Goal: Task Accomplishment & Management: Manage account settings

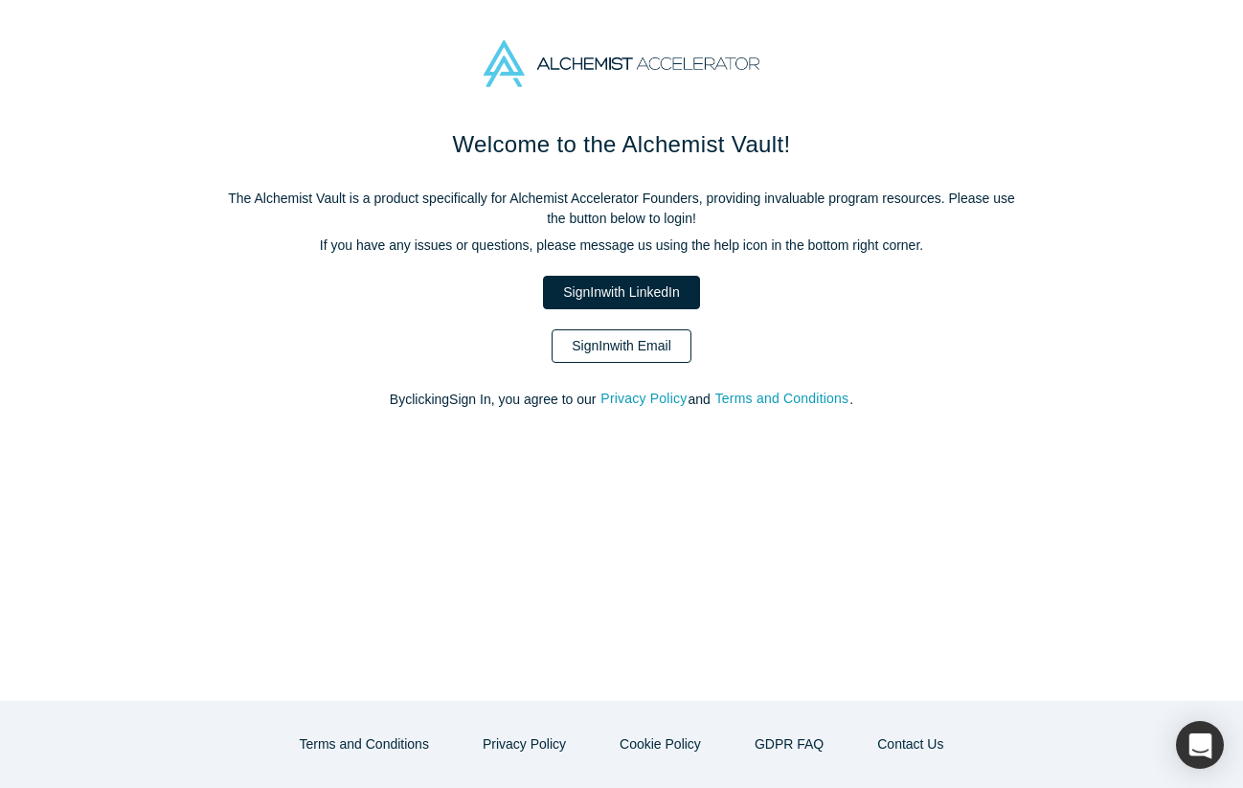
click at [646, 352] on link "Sign In with Email" at bounding box center [622, 346] width 140 height 34
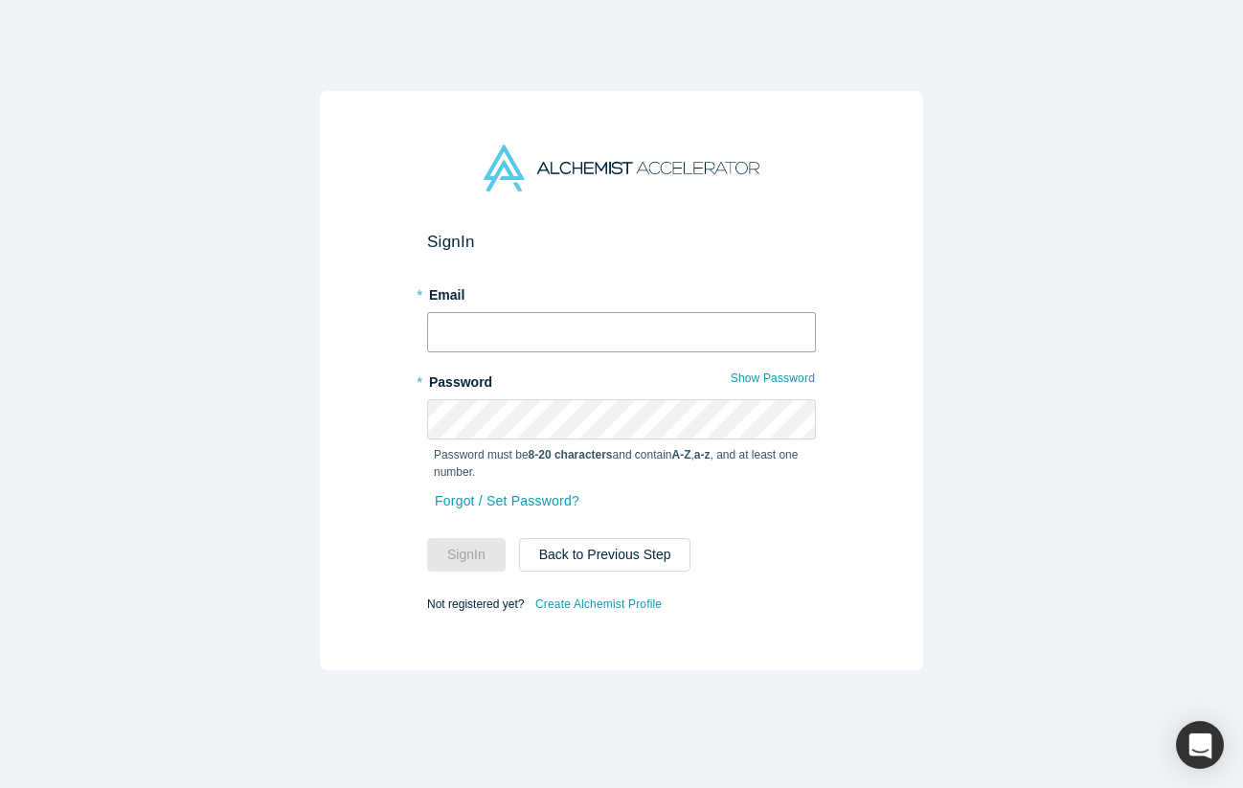
type input "[EMAIL_ADDRESS][DOMAIN_NAME]"
click at [465, 548] on button "Sign In" at bounding box center [466, 555] width 79 height 34
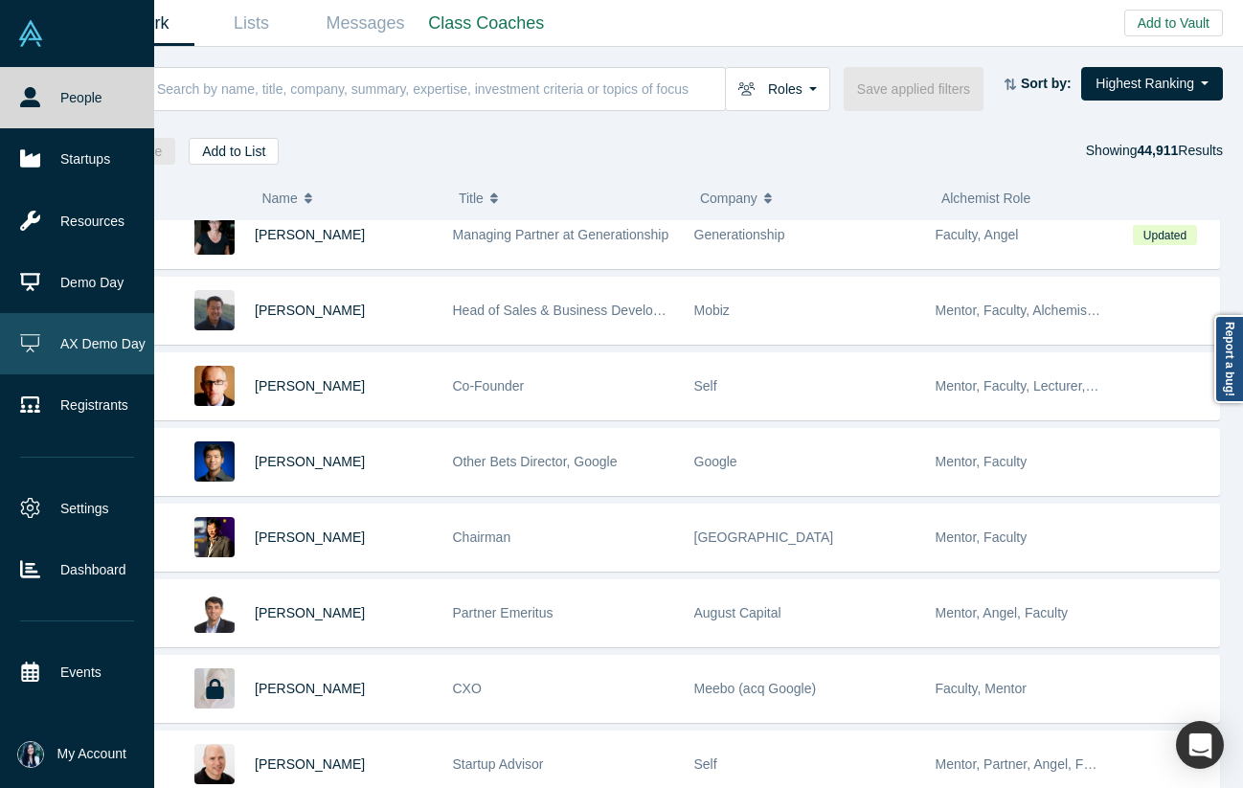
scroll to position [101, 0]
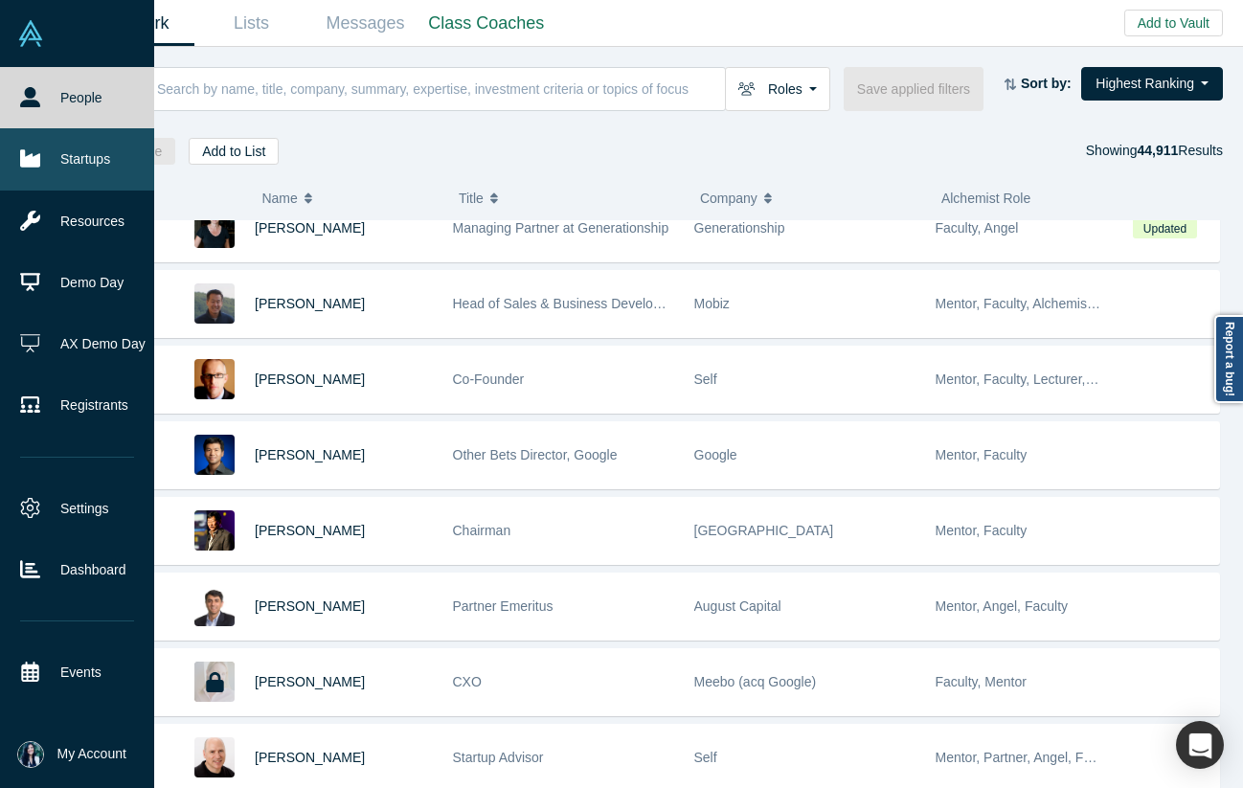
click at [74, 167] on link "Startups" at bounding box center [77, 158] width 154 height 61
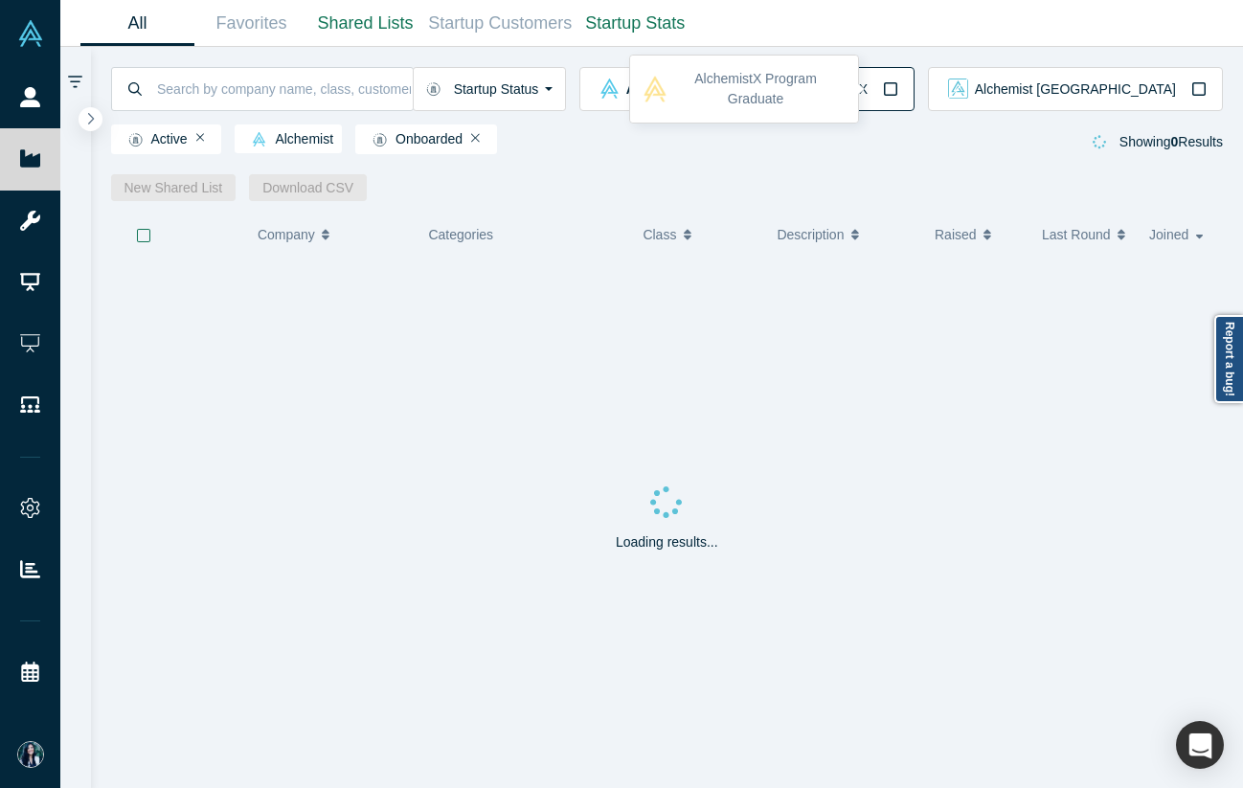
click at [898, 94] on div "Alchemist X" at bounding box center [832, 89] width 131 height 20
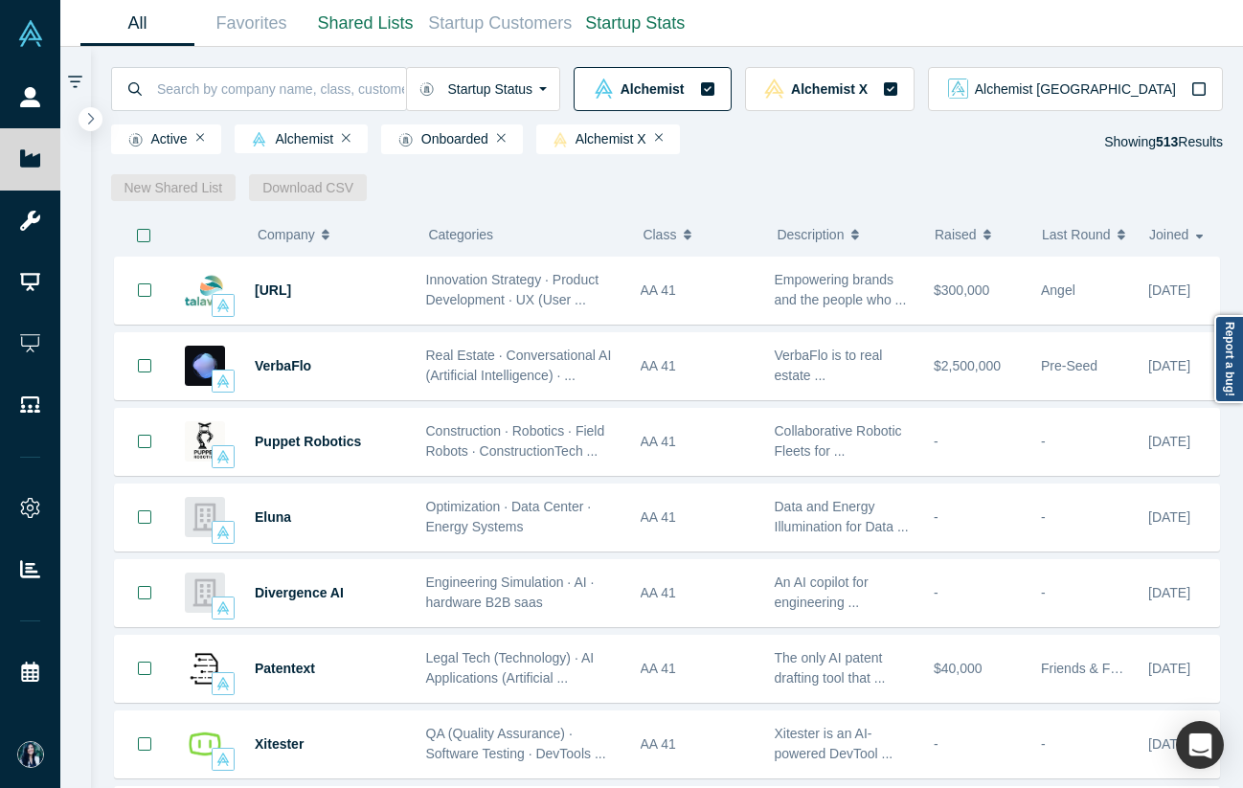
click at [715, 89] on icon "button" at bounding box center [707, 88] width 15 height 15
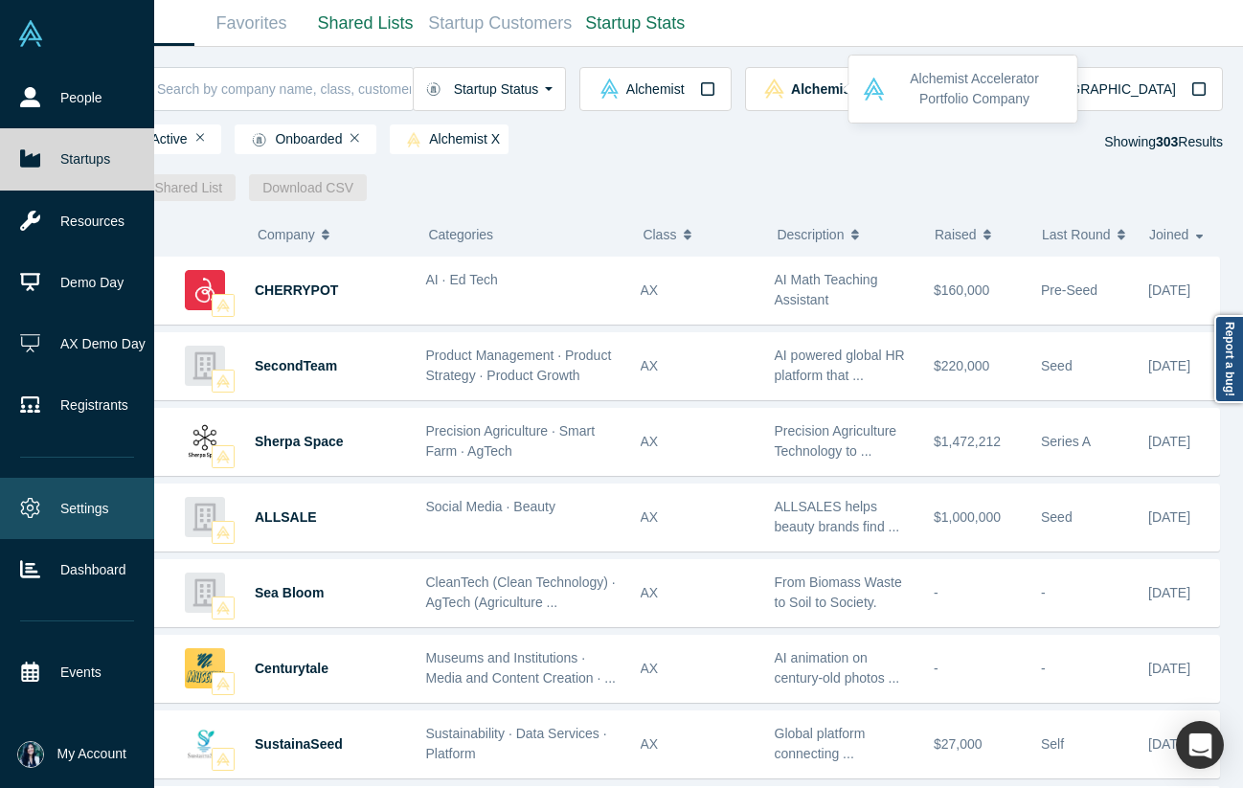
click at [72, 507] on link "Settings" at bounding box center [77, 508] width 154 height 61
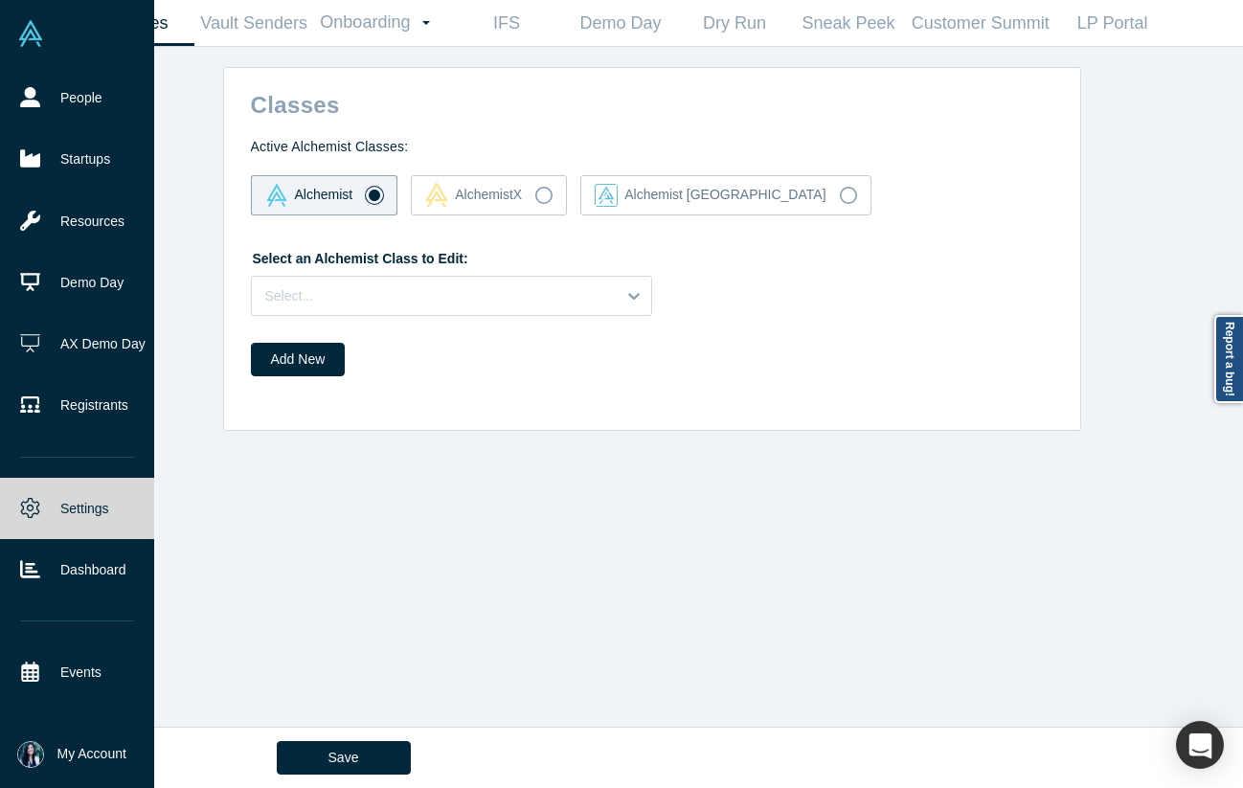
click at [34, 749] on img at bounding box center [30, 754] width 27 height 27
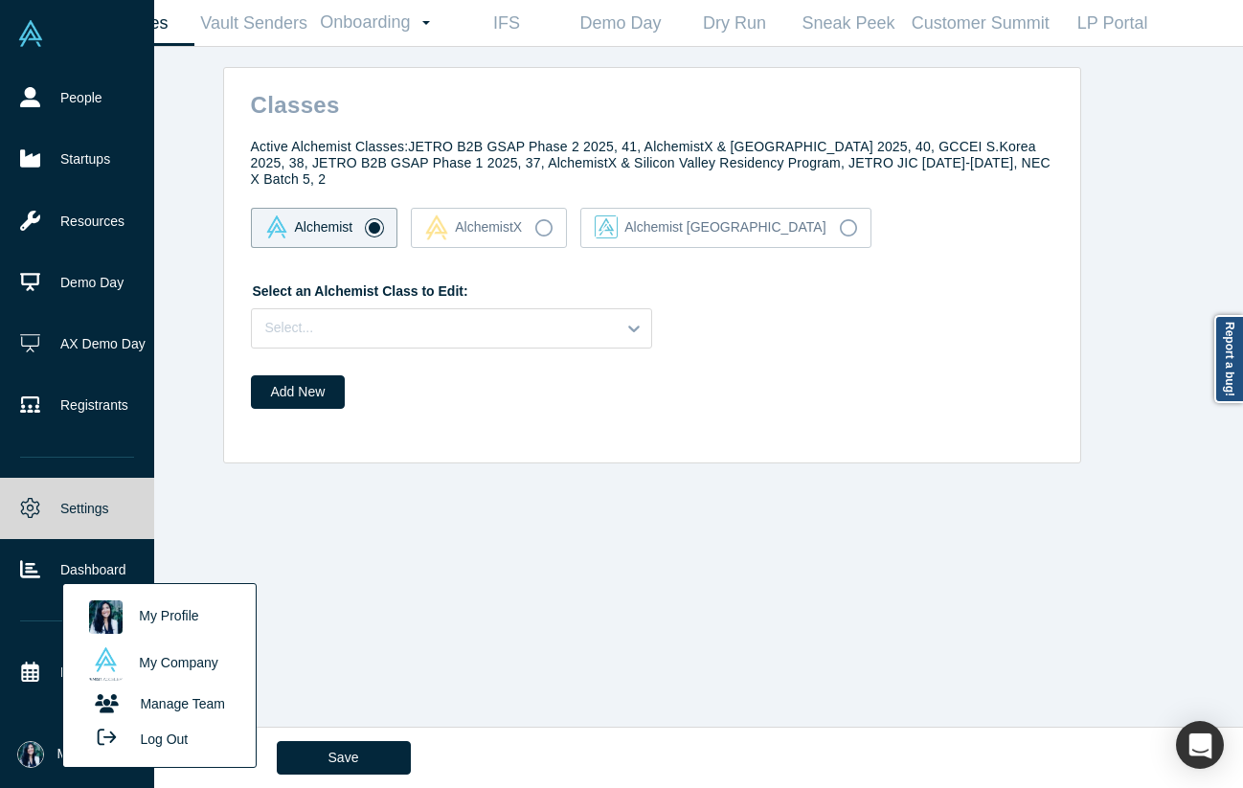
click at [103, 614] on img at bounding box center [106, 617] width 34 height 34
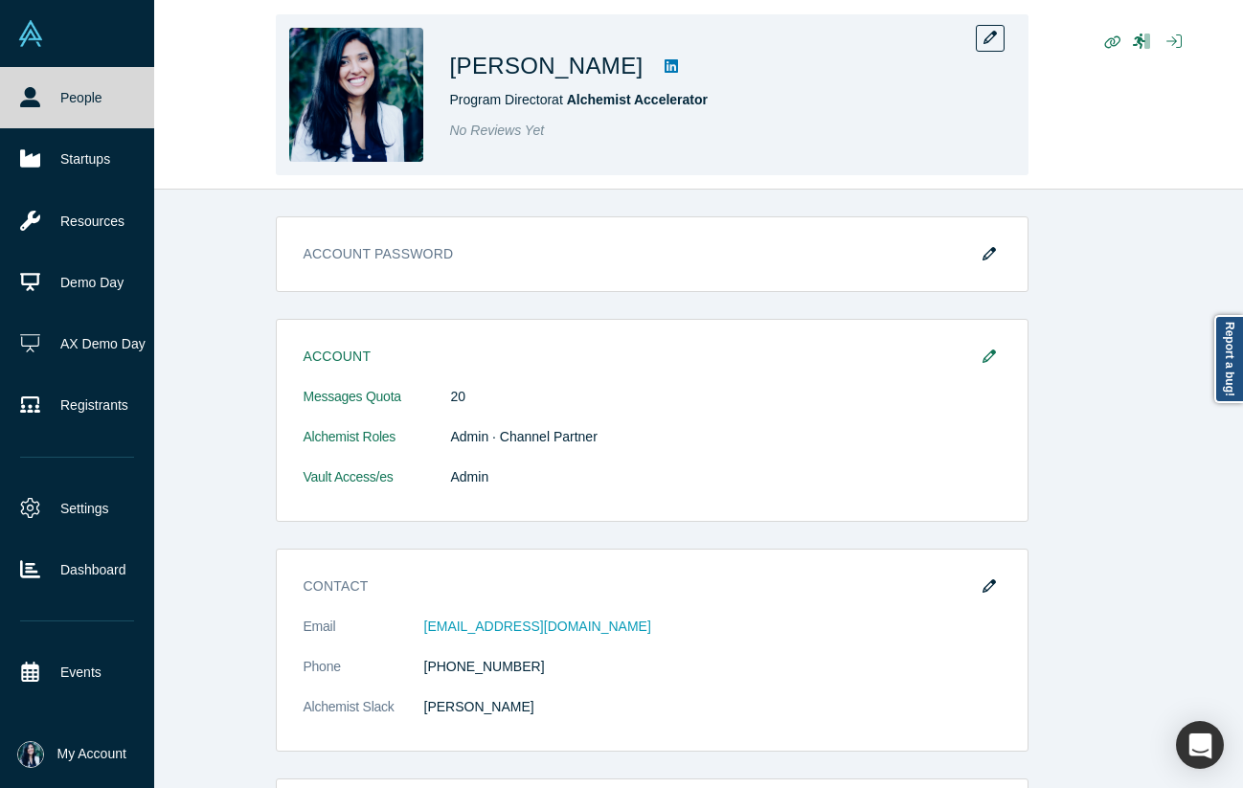
click at [386, 89] on img at bounding box center [356, 95] width 134 height 134
click at [995, 37] on icon "button" at bounding box center [989, 37] width 13 height 13
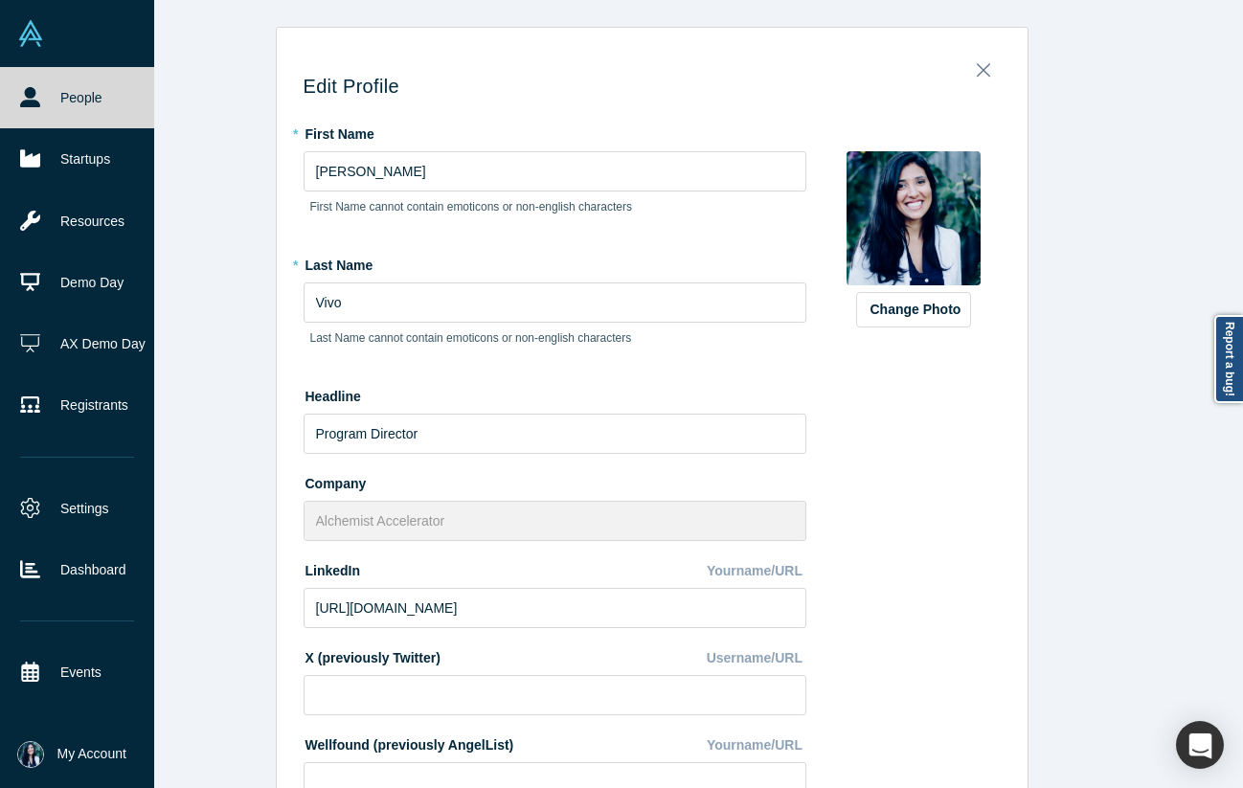
click at [928, 230] on img at bounding box center [913, 218] width 134 height 134
click at [903, 317] on button "Change Photo" at bounding box center [913, 309] width 115 height 35
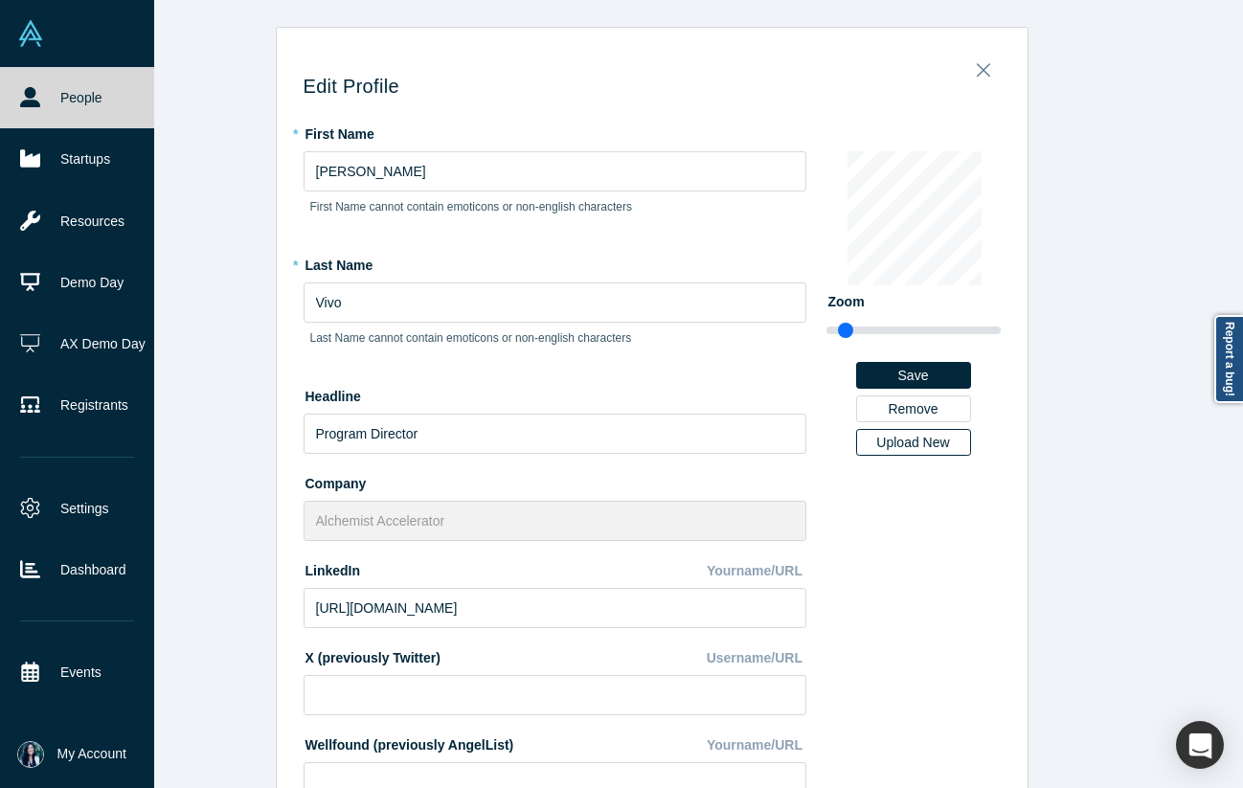
click at [936, 442] on div "Upload New" at bounding box center [913, 442] width 88 height 13
click at [0, 0] on input "Upload New" at bounding box center [0, 0] width 0 height 0
type input "1.41"
drag, startPoint x: 847, startPoint y: 328, endPoint x: 866, endPoint y: 327, distance: 18.3
click at [866, 327] on input "range" at bounding box center [913, 330] width 174 height 23
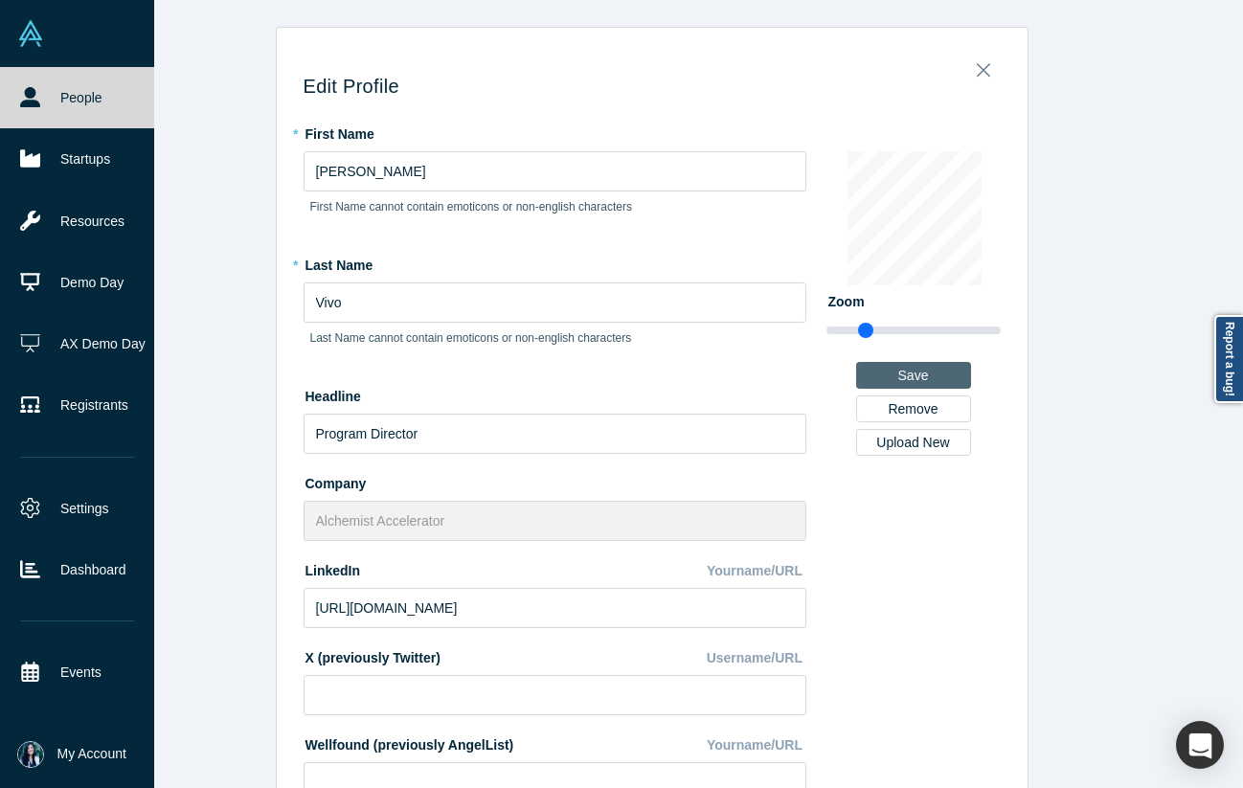
click at [943, 378] on button "Save" at bounding box center [913, 375] width 115 height 27
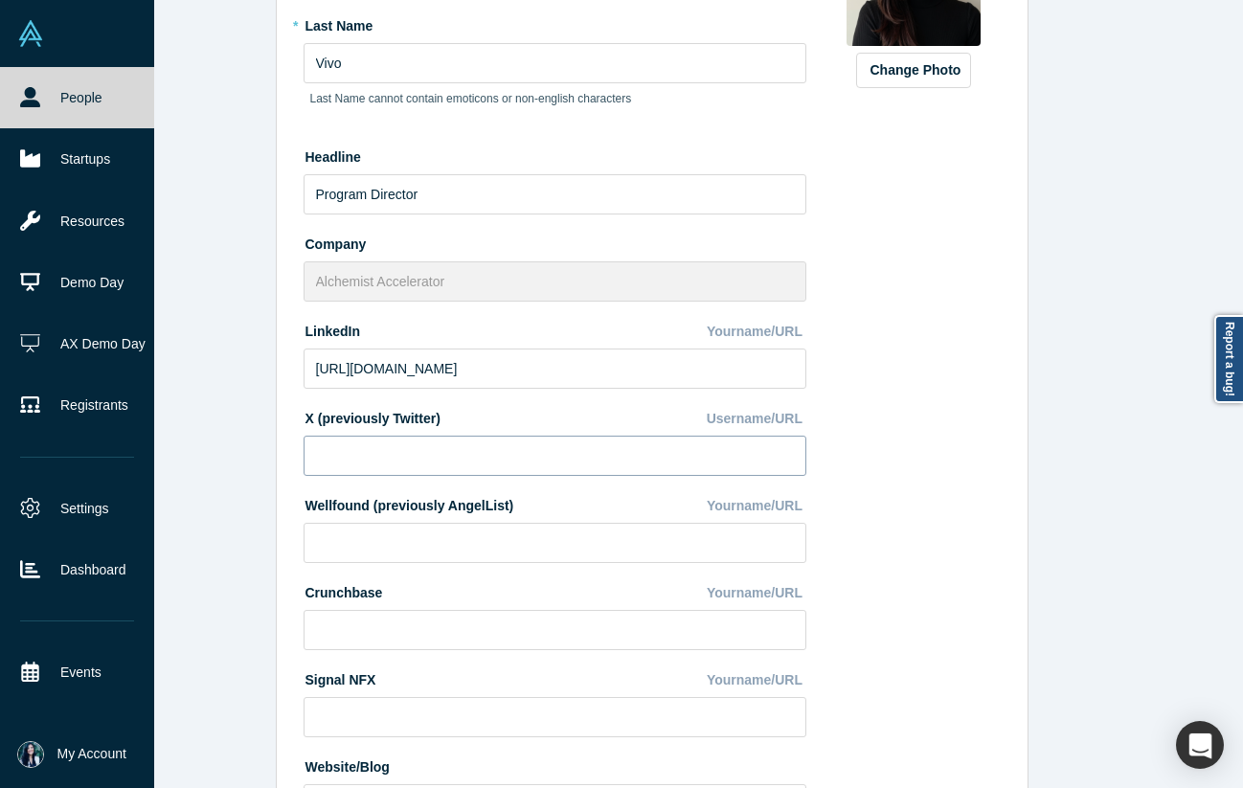
scroll to position [632, 0]
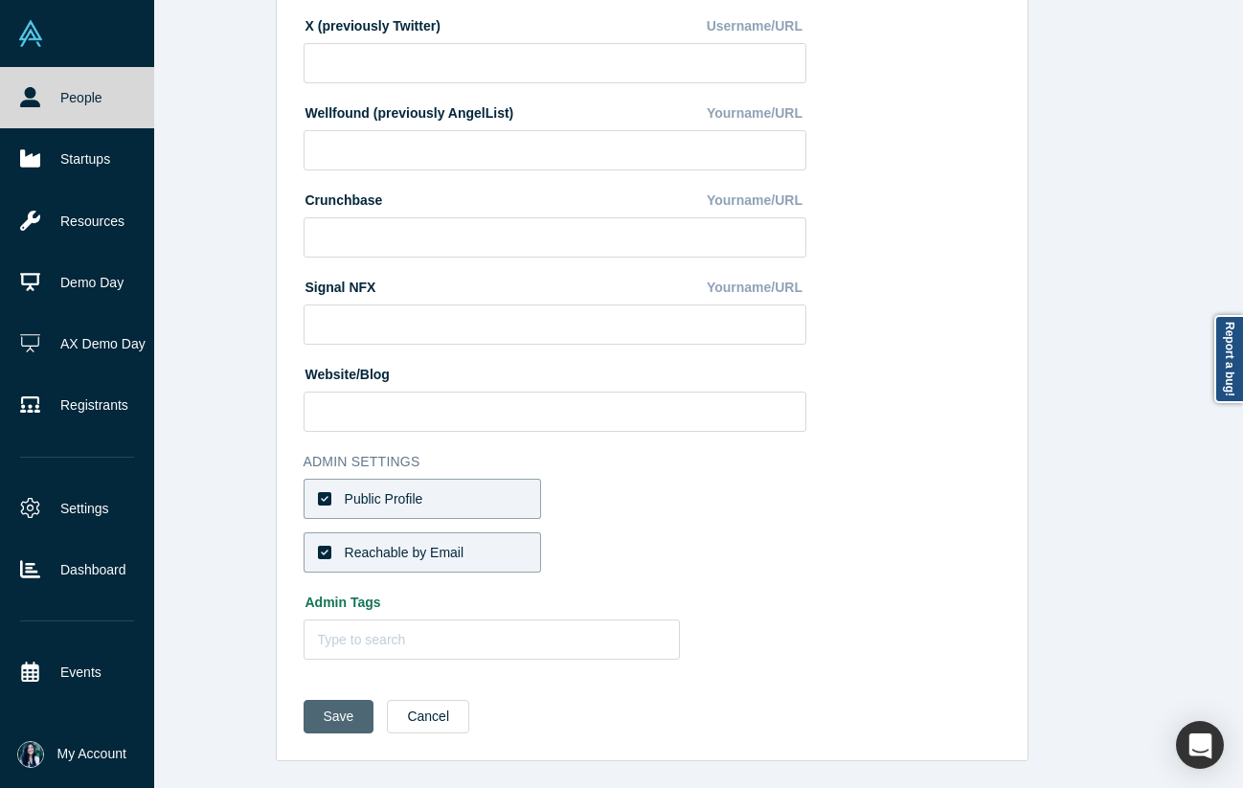
click at [307, 718] on button "Save" at bounding box center [339, 717] width 71 height 34
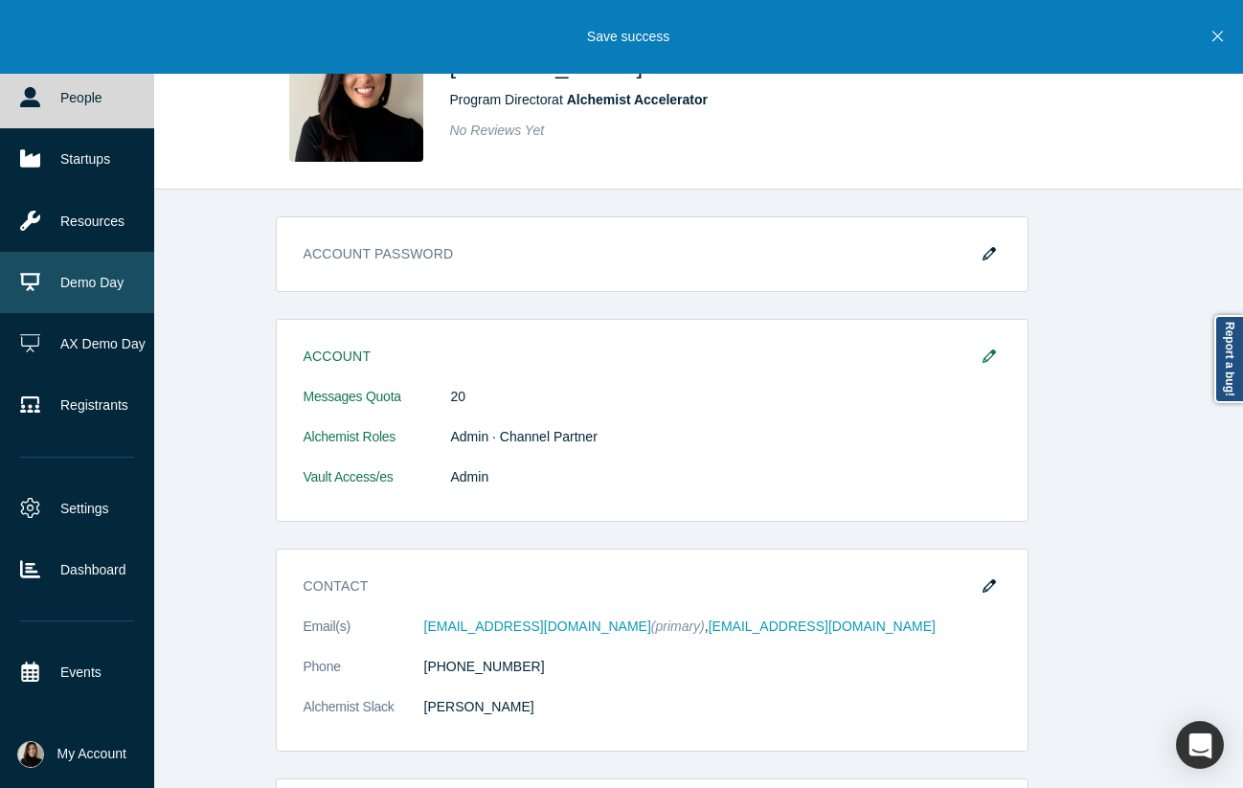
click at [131, 267] on link "Demo Day" at bounding box center [77, 282] width 154 height 61
